Goal: Task Accomplishment & Management: Manage account settings

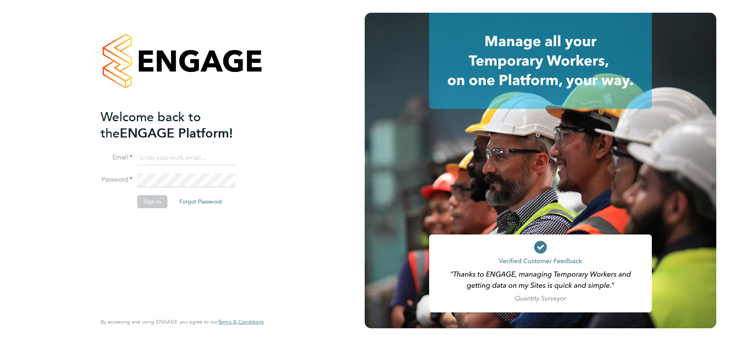
type input "[EMAIL_ADDRESS][DOMAIN_NAME]"
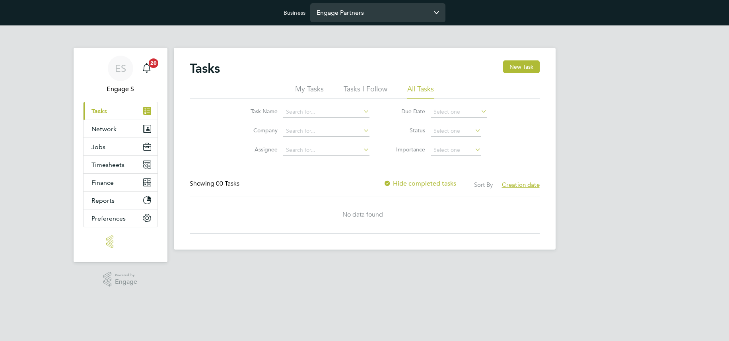
click at [341, 11] on input "Engage Partners" at bounding box center [377, 12] width 135 height 19
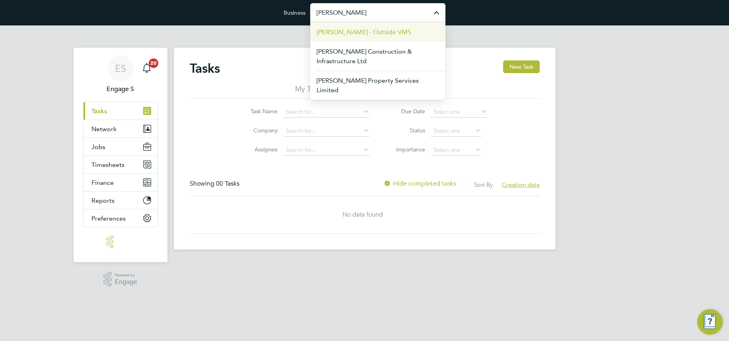
click at [336, 31] on span "Morgan Sindall - Outside VMS" at bounding box center [364, 32] width 95 height 10
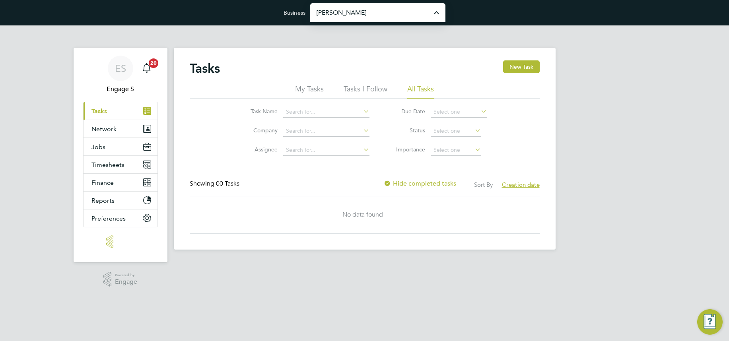
type input "Morgan Sindall - Outside VMS"
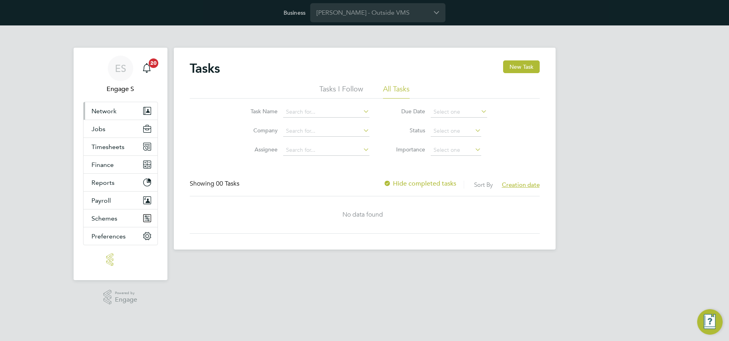
click at [104, 107] on span "Network" at bounding box center [104, 111] width 25 height 8
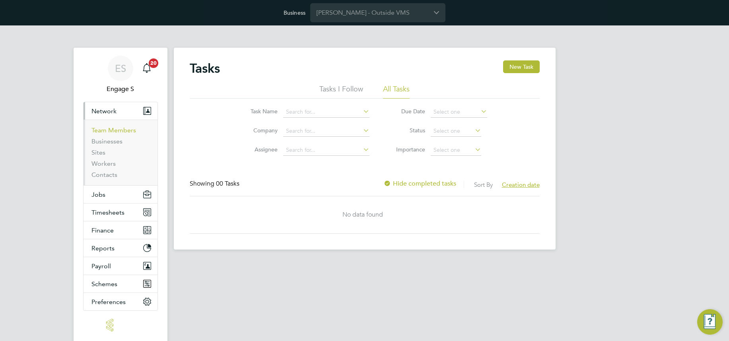
click at [113, 131] on link "Team Members" at bounding box center [114, 131] width 45 height 8
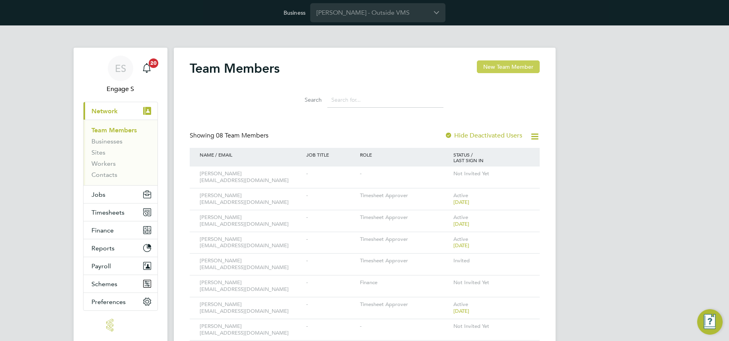
click at [511, 66] on button "New Team Member" at bounding box center [508, 66] width 63 height 13
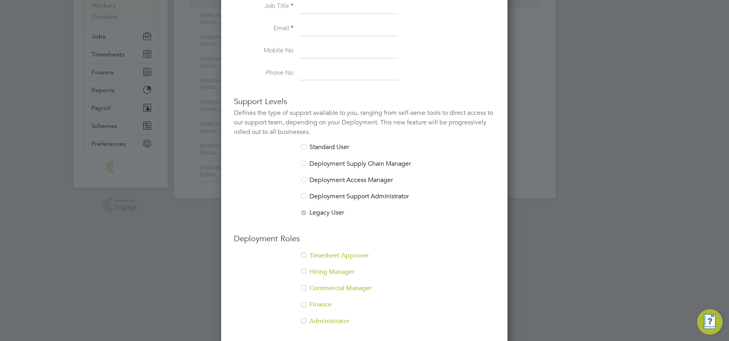
scroll to position [187, 0]
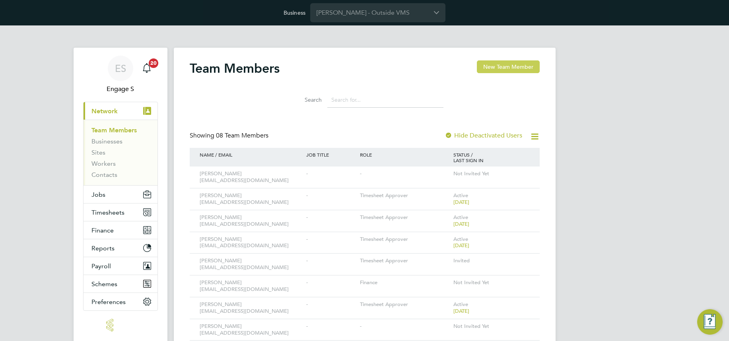
click at [507, 67] on button "New Team Member" at bounding box center [508, 66] width 63 height 13
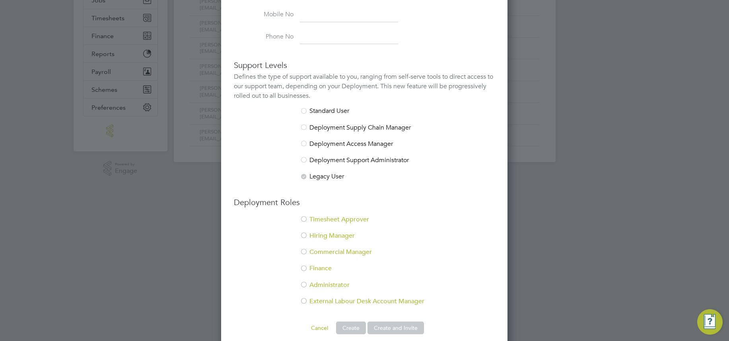
scroll to position [204, 0]
